Goal: Task Accomplishment & Management: Manage account settings

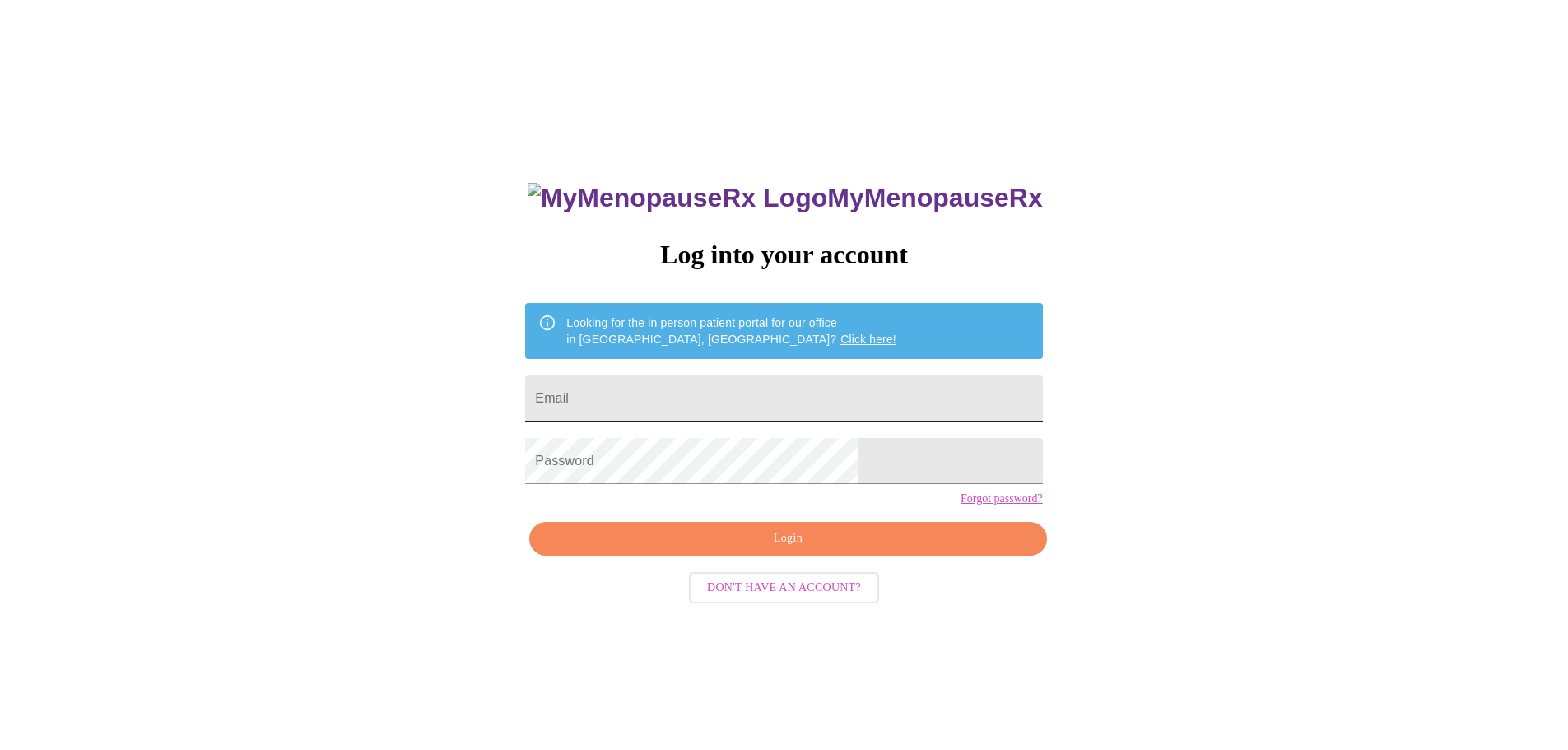
click at [713, 386] on input "Email" at bounding box center [784, 399] width 517 height 46
type input "[EMAIL_ADDRESS][DOMAIN_NAME]"
click at [794, 549] on span "Login" at bounding box center [788, 539] width 479 height 21
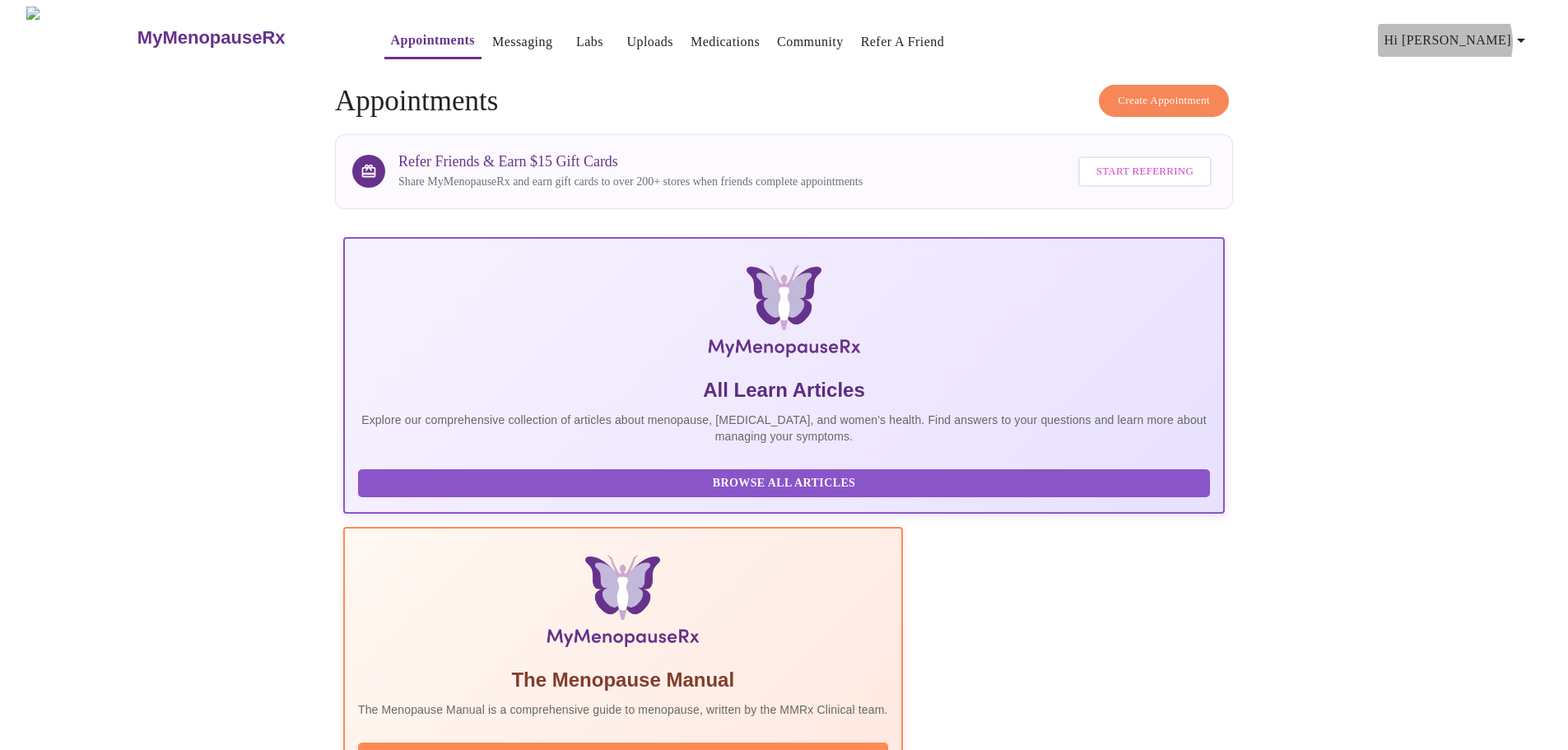
click at [1512, 36] on span "Hi [PERSON_NAME]" at bounding box center [1458, 40] width 146 height 23
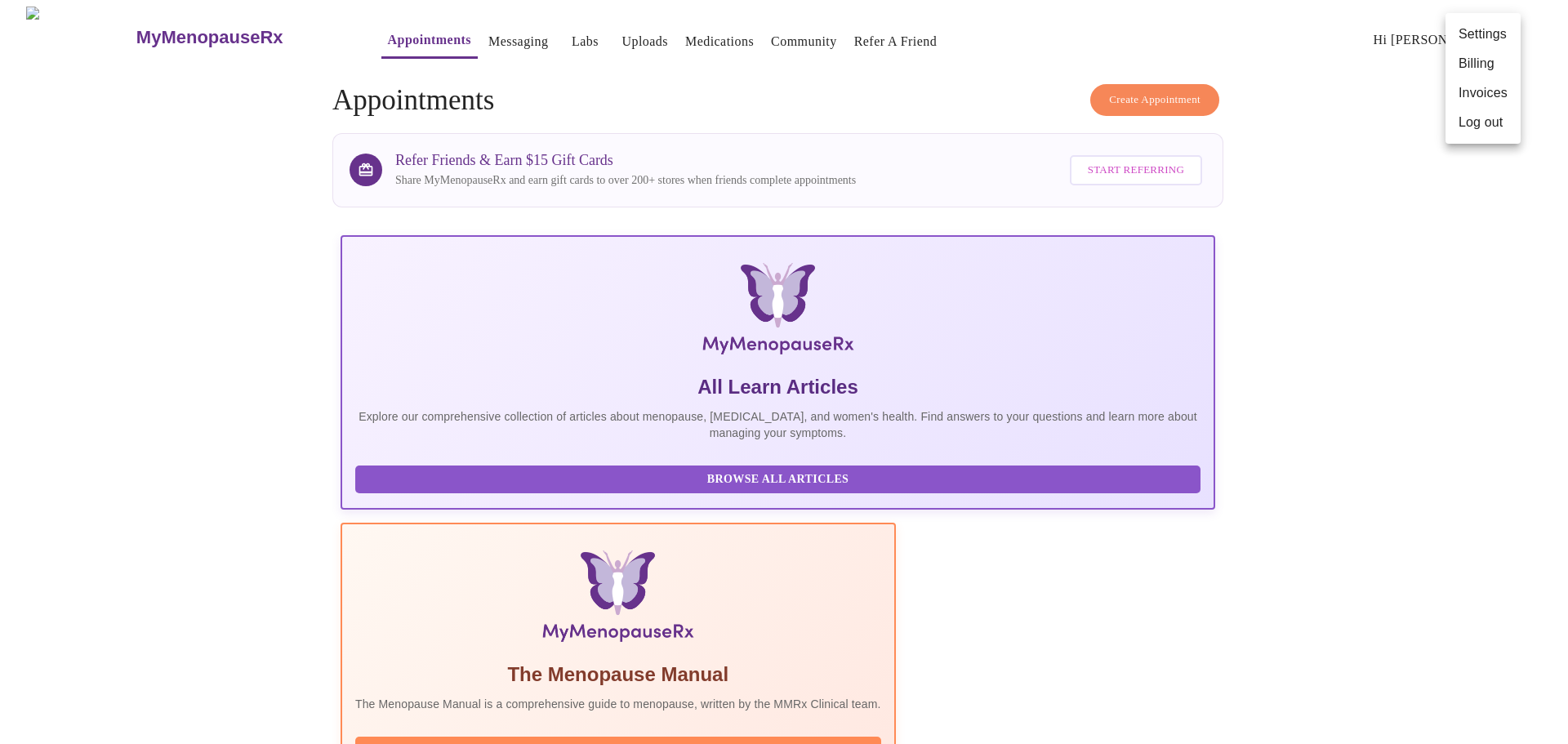
click at [1487, 120] on li "Log out" at bounding box center [1482, 122] width 75 height 30
